Goal: Task Accomplishment & Management: Complete application form

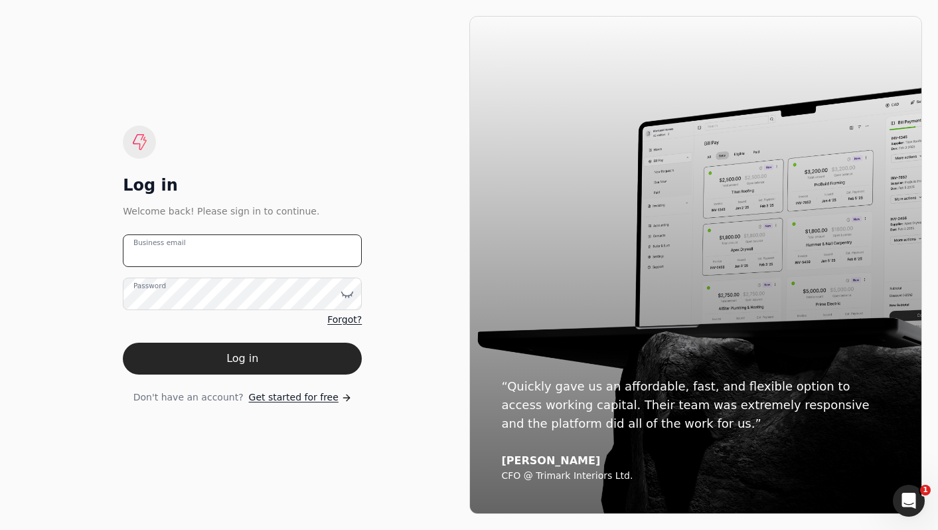
click at [161, 262] on email "Business email" at bounding box center [242, 250] width 239 height 33
type email "mitch+expenses@helloquickly.com"
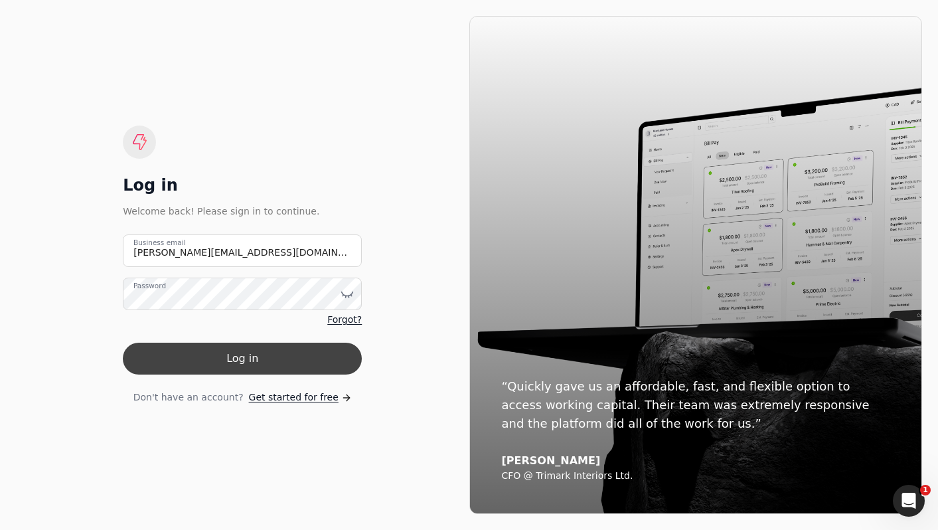
click at [243, 368] on button "Log in" at bounding box center [242, 359] width 239 height 32
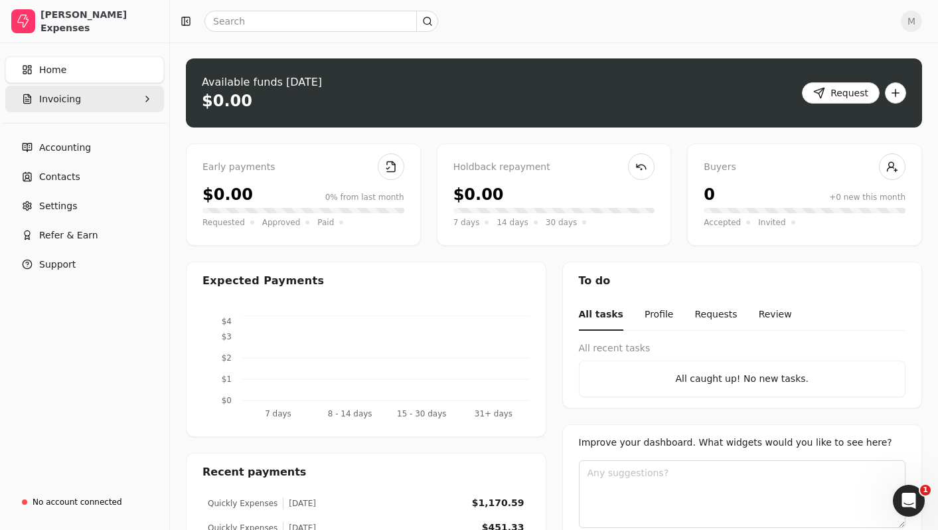
click at [100, 107] on button "Invoicing" at bounding box center [84, 99] width 159 height 27
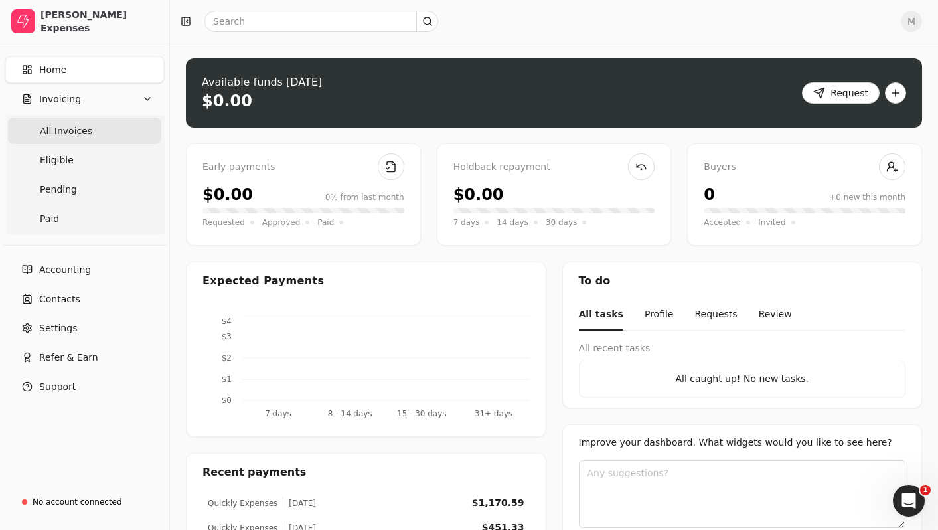
click at [83, 127] on span "All Invoices" at bounding box center [66, 131] width 52 height 14
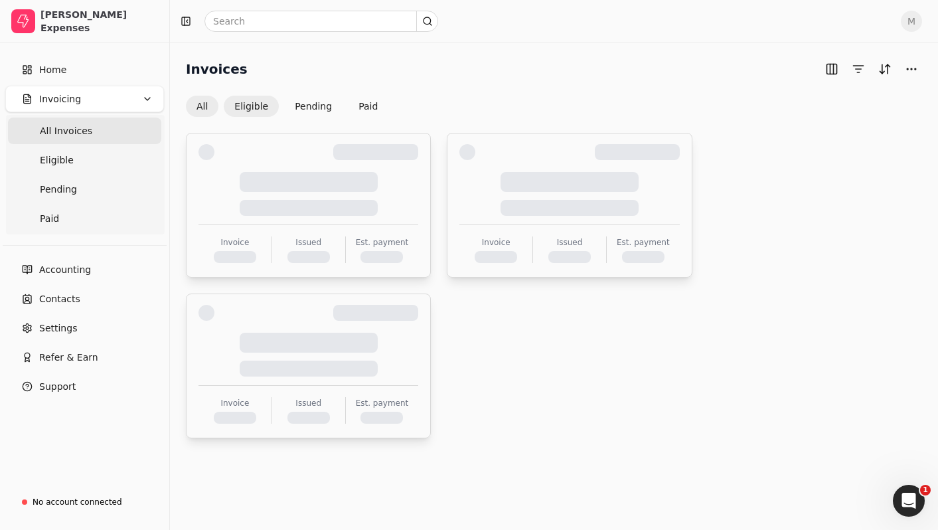
click at [236, 105] on button "Eligible" at bounding box center [251, 106] width 55 height 21
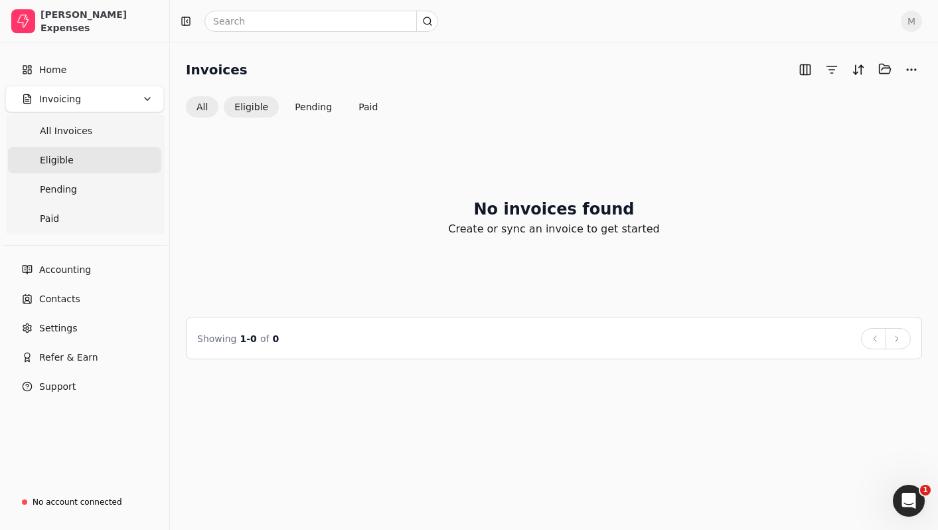
click at [203, 105] on button "All" at bounding box center [202, 106] width 33 height 21
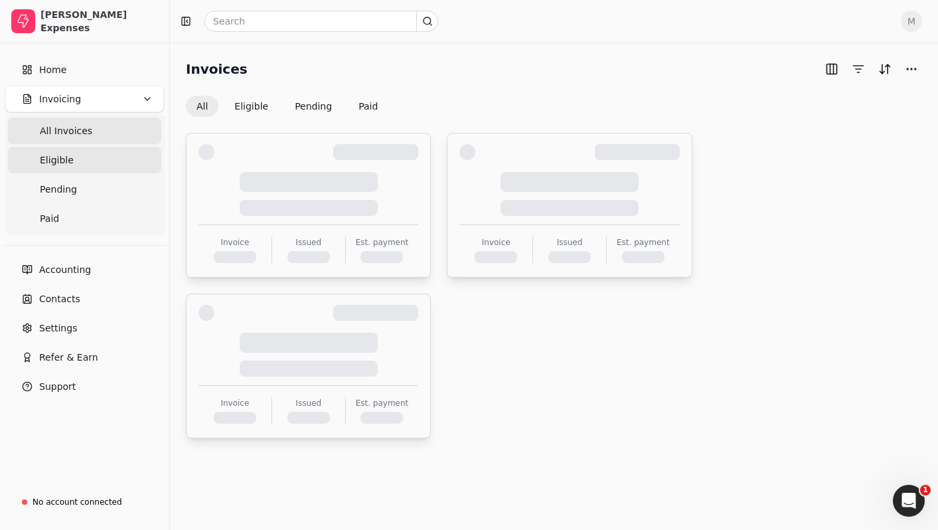
click at [112, 158] on link "Eligible" at bounding box center [84, 160] width 153 height 27
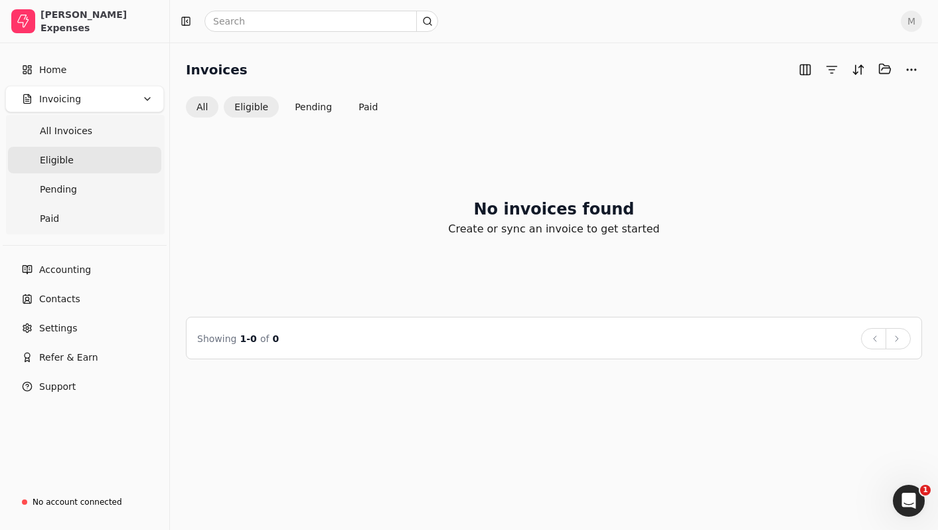
click at [202, 105] on button "All" at bounding box center [202, 106] width 33 height 21
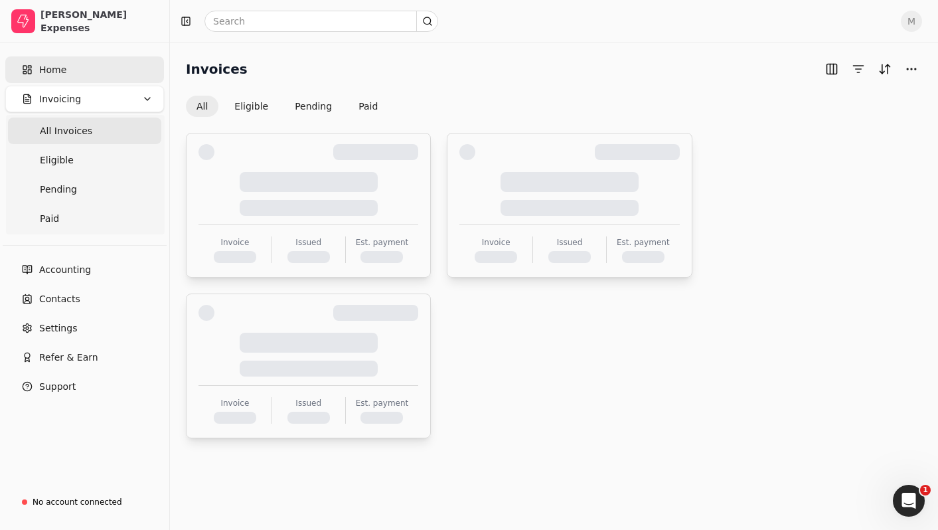
click at [128, 68] on link "Home" at bounding box center [84, 69] width 159 height 27
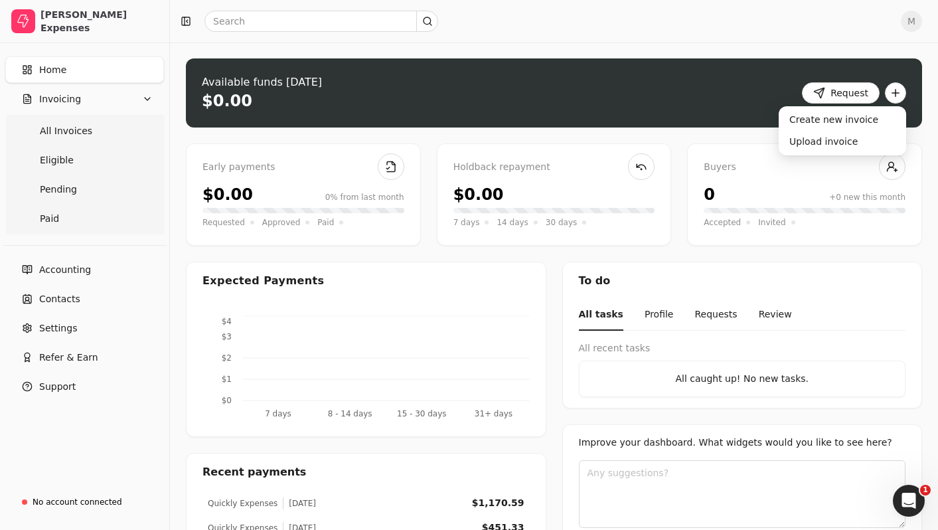
click at [899, 96] on button "button" at bounding box center [895, 92] width 21 height 21
click at [703, 88] on div "Available funds today $0.00 Request" at bounding box center [554, 92] width 737 height 69
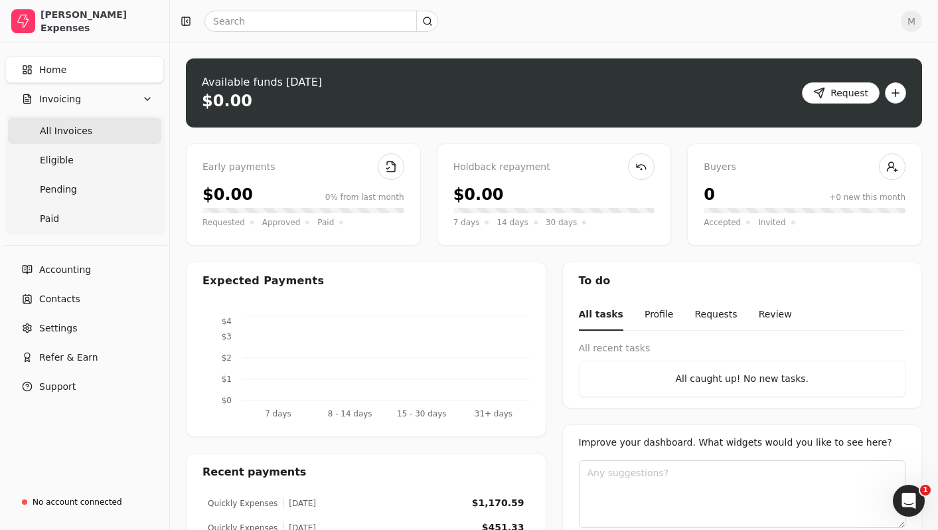
click at [88, 136] on span "All Invoices" at bounding box center [66, 131] width 52 height 14
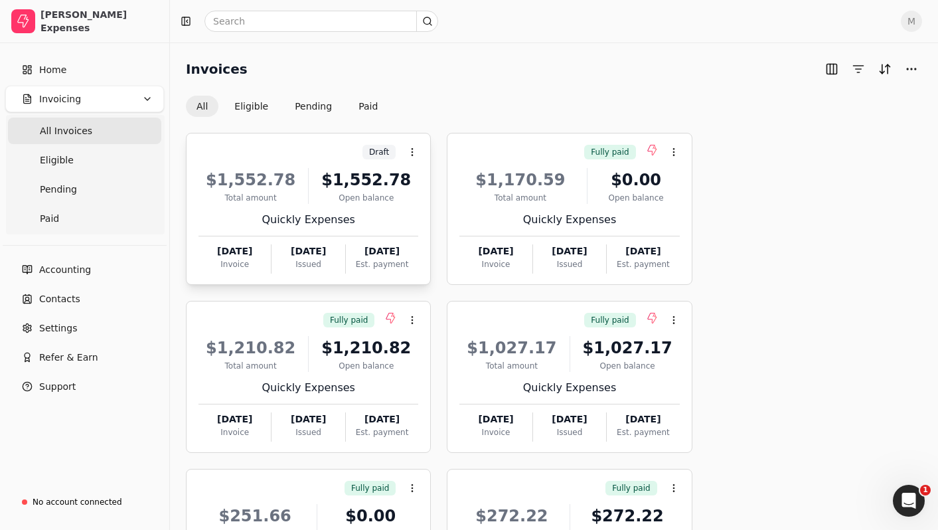
click at [381, 239] on div "$1,552.78 Total amount $1,552.78 Open balance Quickly Expenses October 2025 Inv…" at bounding box center [309, 217] width 220 height 114
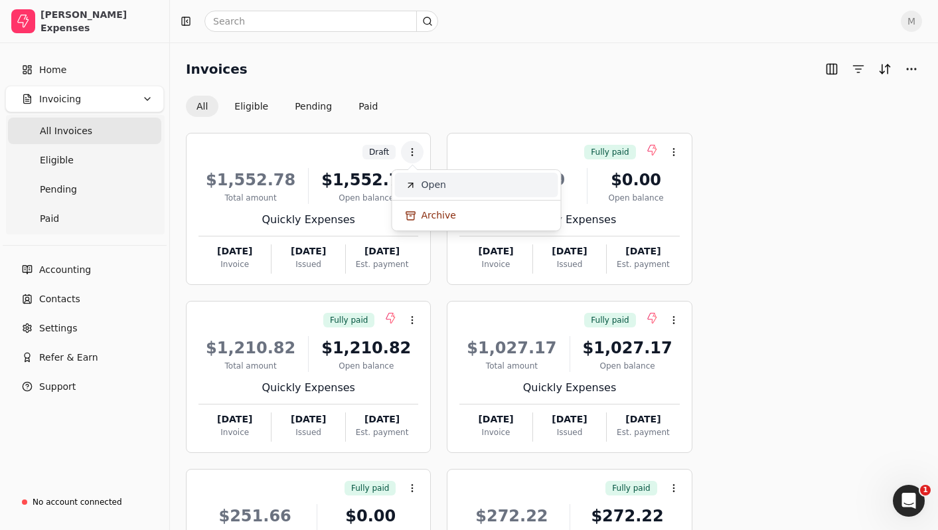
click at [414, 189] on icon at bounding box center [411, 185] width 11 height 11
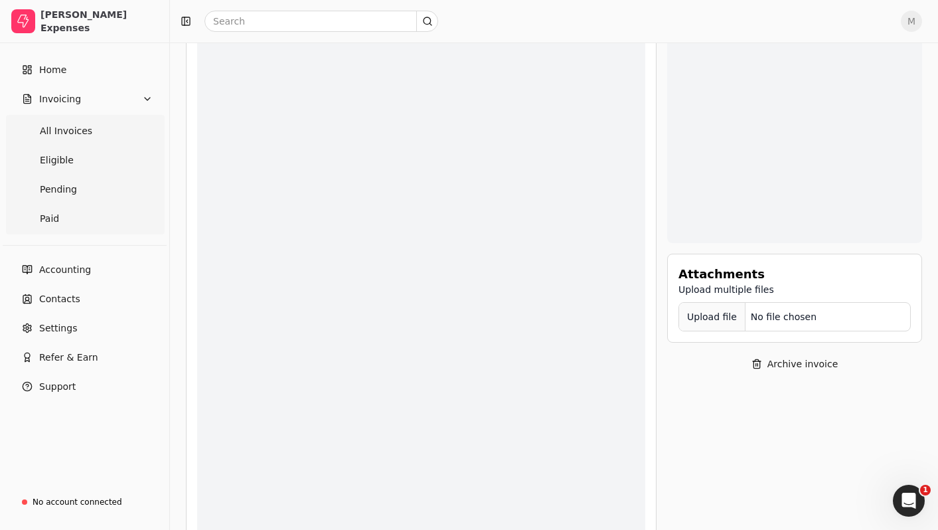
scroll to position [494, 0]
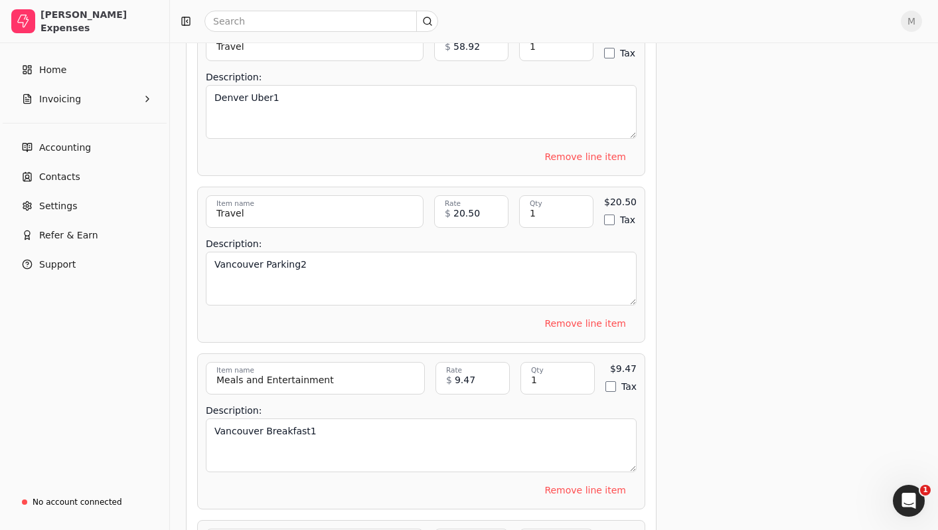
scroll to position [3942, 0]
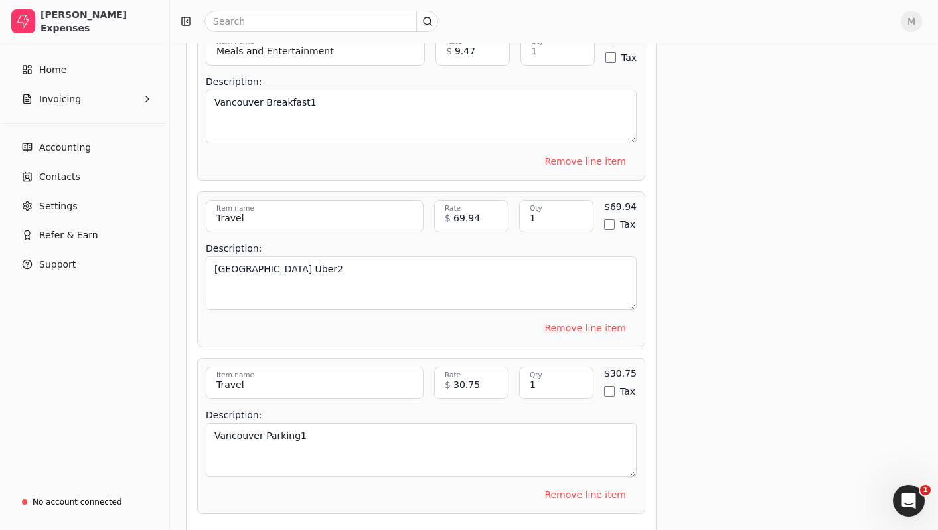
click at [418, 525] on button "Add line item" at bounding box center [421, 535] width 99 height 21
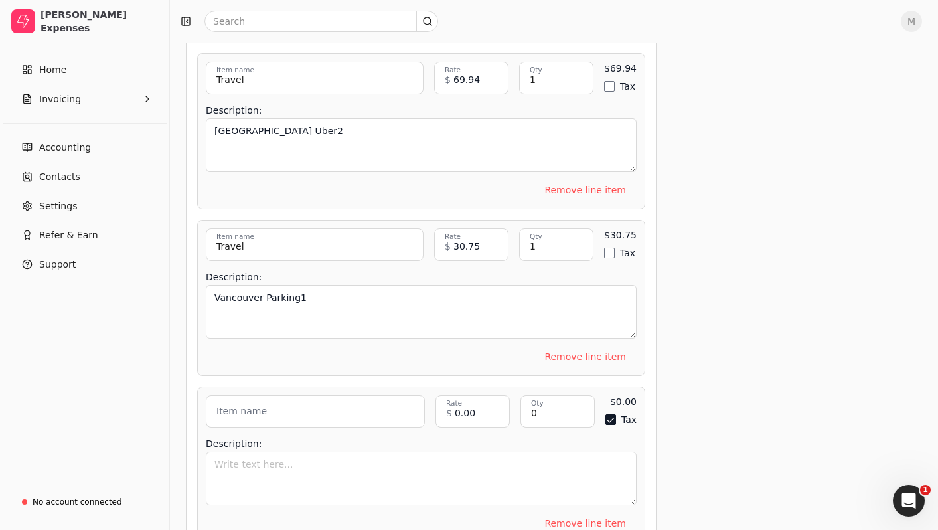
scroll to position [4336, 0]
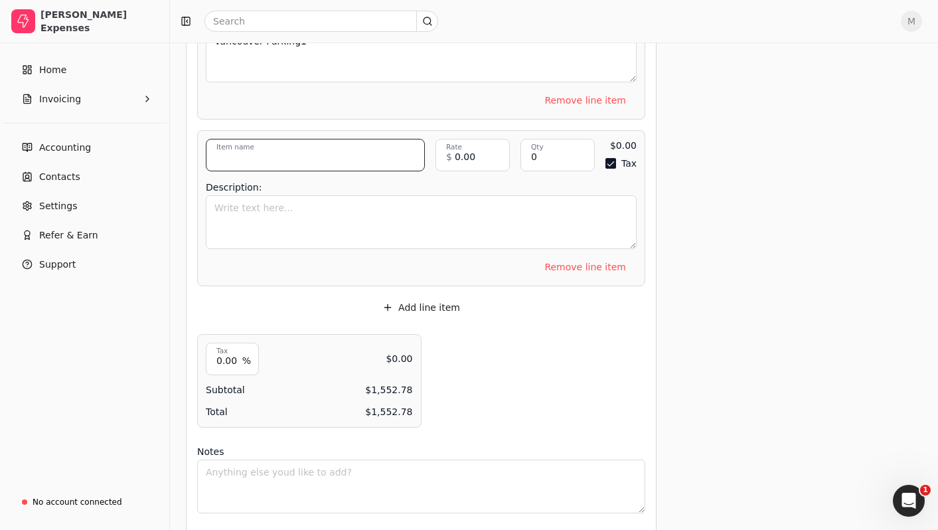
click at [273, 139] on input "Item name" at bounding box center [315, 155] width 219 height 33
type input "Travel"
click at [550, 141] on input "0" at bounding box center [558, 155] width 74 height 33
type input "1"
click at [609, 158] on button "Tax" at bounding box center [611, 163] width 11 height 11
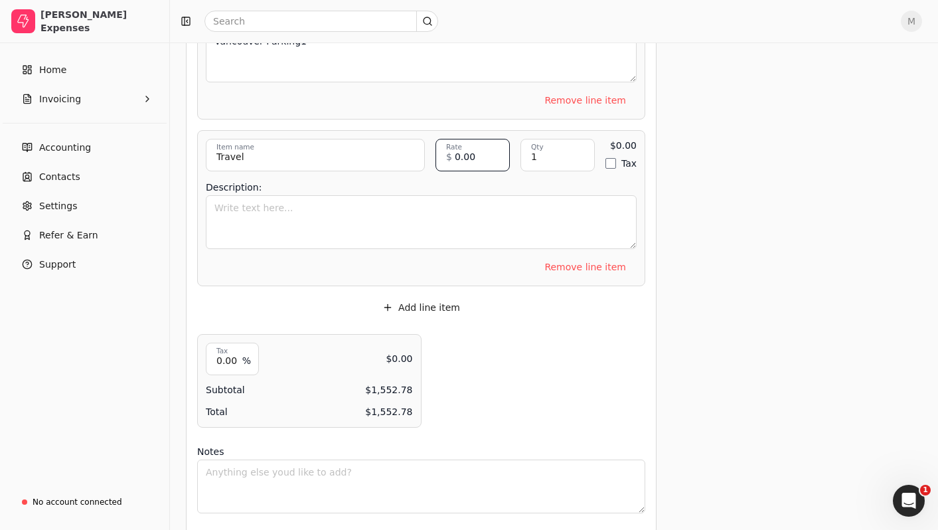
click at [485, 148] on input "0.00" at bounding box center [473, 155] width 74 height 33
type input "36.49"
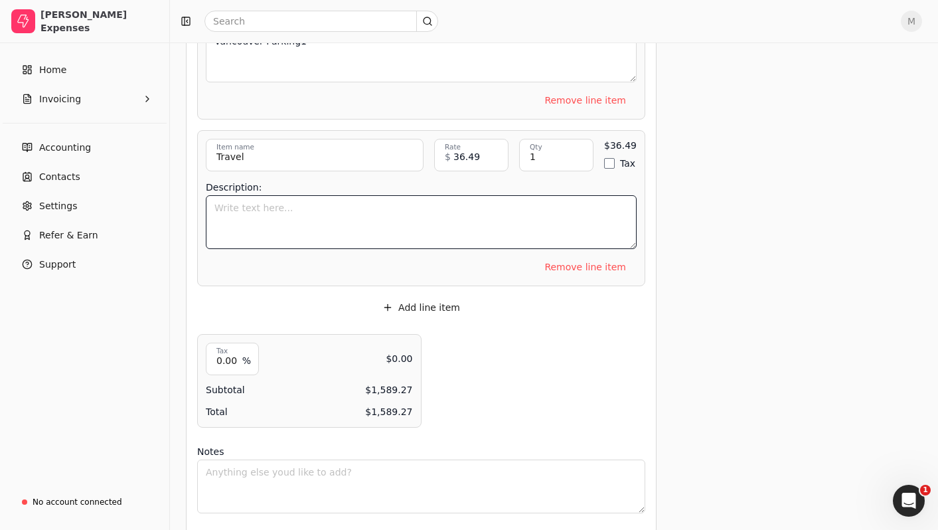
click at [466, 195] on textarea "Description:" at bounding box center [421, 222] width 431 height 54
type textarea "[GEOGRAPHIC_DATA] Uber4"
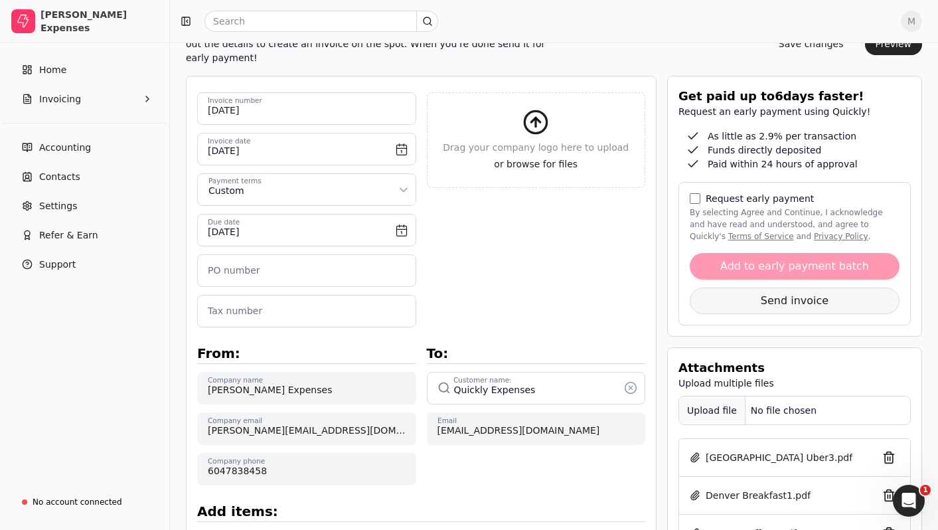
scroll to position [165, 0]
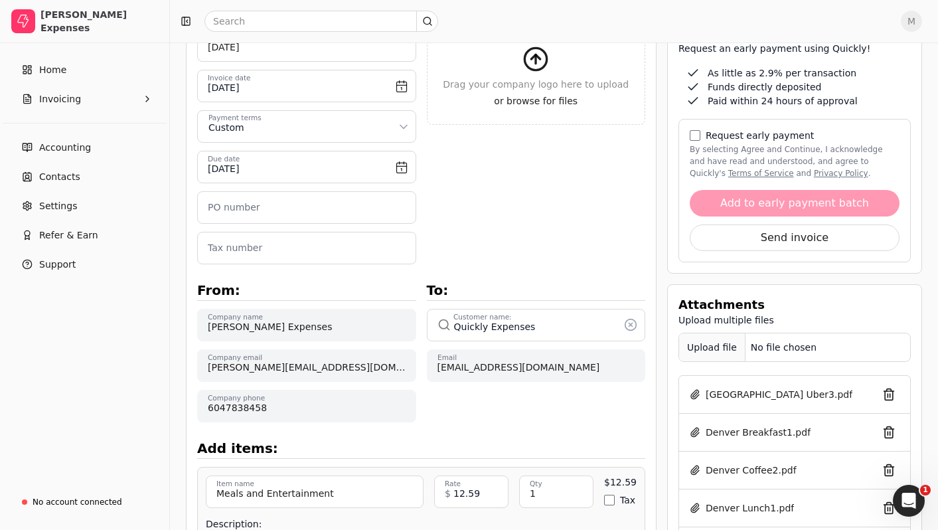
click at [721, 343] on div "Upload file" at bounding box center [712, 348] width 66 height 30
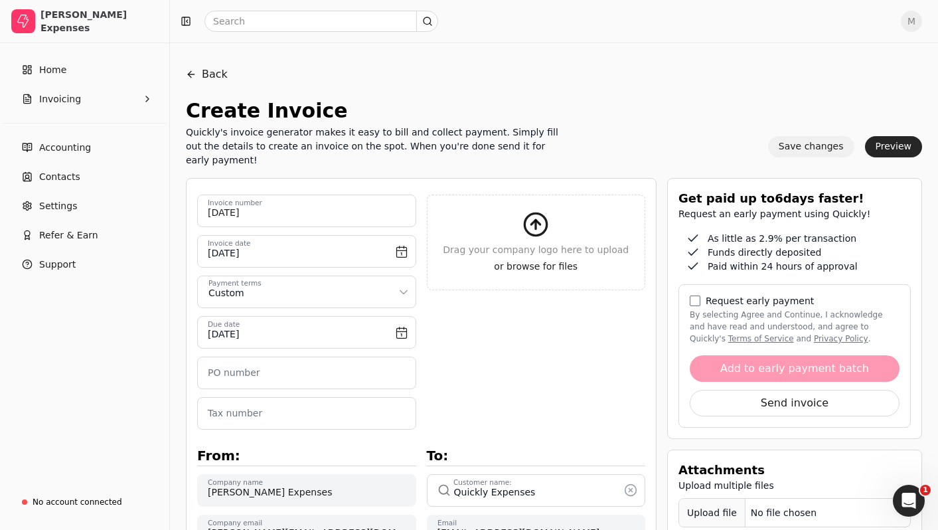
click at [808, 140] on button "Save changes" at bounding box center [811, 146] width 86 height 21
